Goal: Task Accomplishment & Management: Manage account settings

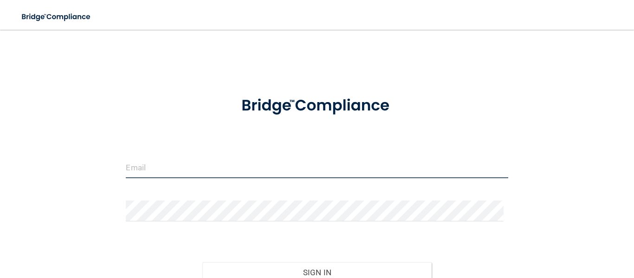
click at [165, 176] on input "email" at bounding box center [317, 167] width 382 height 21
type input "[EMAIL_ADDRESS][DOMAIN_NAME]"
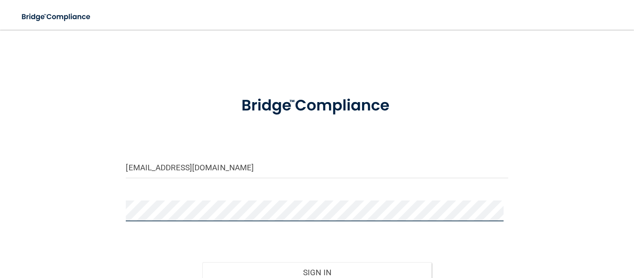
click at [202, 262] on button "Sign In" at bounding box center [316, 272] width 229 height 20
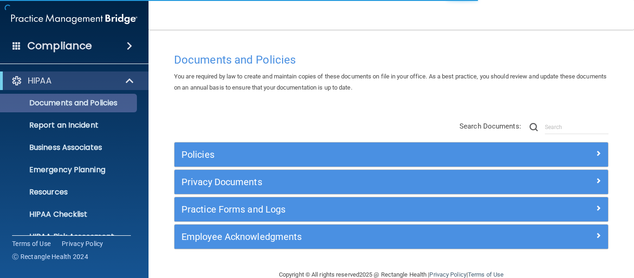
scroll to position [107, 0]
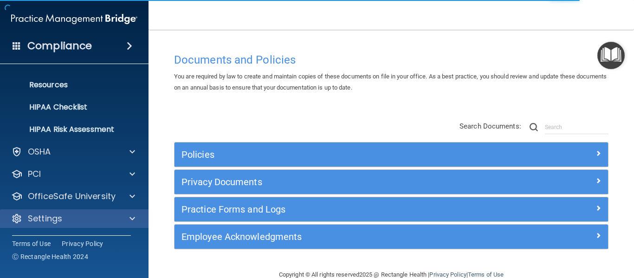
click at [43, 212] on div "Settings" at bounding box center [74, 218] width 149 height 19
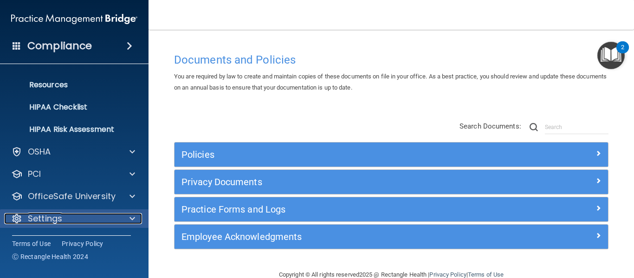
click at [133, 218] on span at bounding box center [132, 218] width 6 height 11
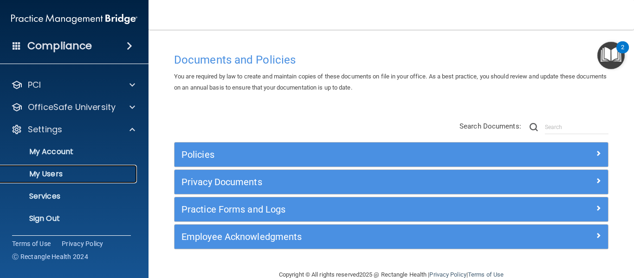
click at [68, 173] on p "My Users" at bounding box center [69, 173] width 127 height 9
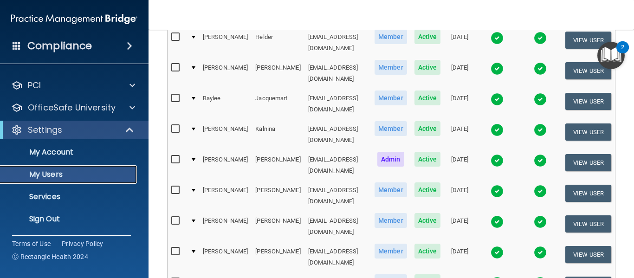
scroll to position [458, 0]
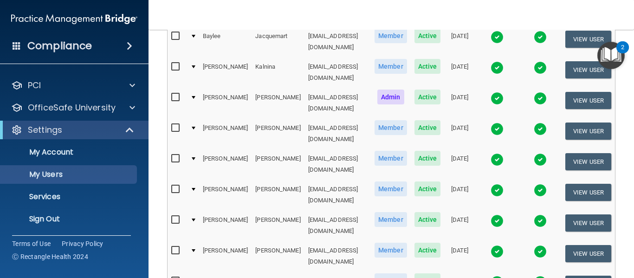
select select "32"
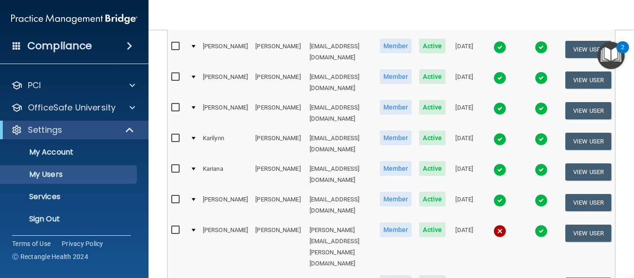
scroll to position [602, 0]
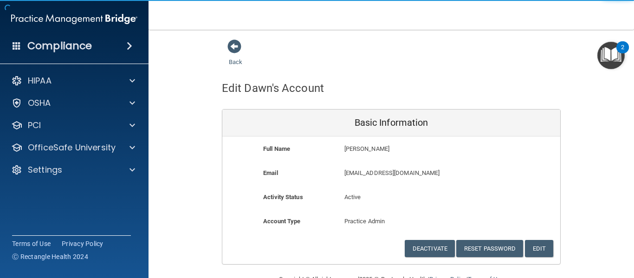
scroll to position [24, 0]
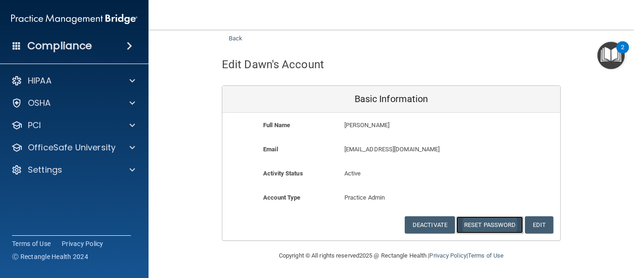
click at [473, 223] on button "Reset Password" at bounding box center [489, 224] width 67 height 17
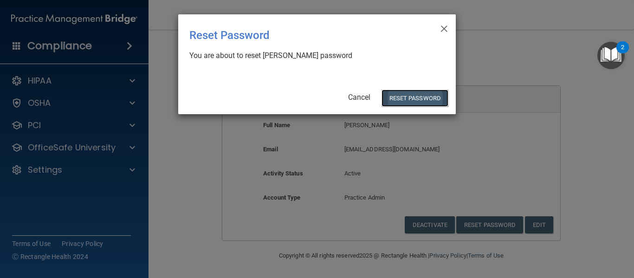
click at [412, 90] on button "Reset Password" at bounding box center [415, 98] width 67 height 17
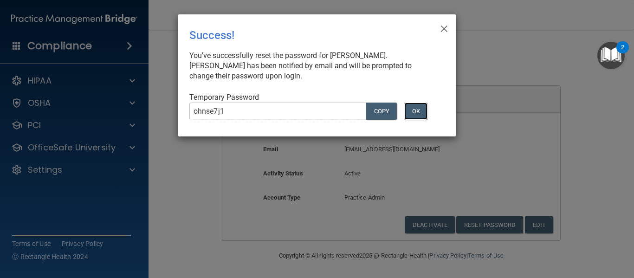
click at [414, 107] on button "OK" at bounding box center [415, 111] width 23 height 17
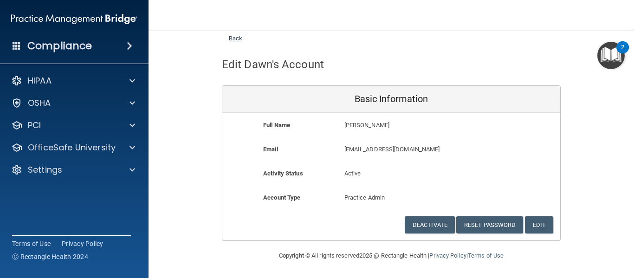
click at [232, 36] on link "Back" at bounding box center [235, 33] width 13 height 18
